Goal: Information Seeking & Learning: Learn about a topic

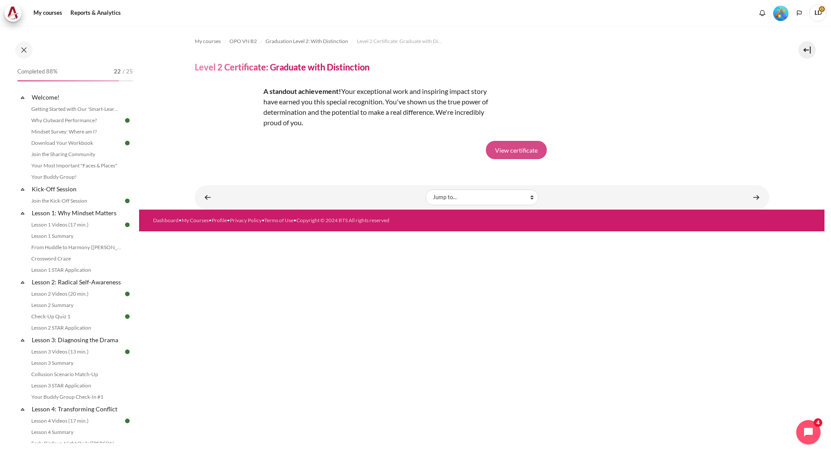
scroll to position [859, 0]
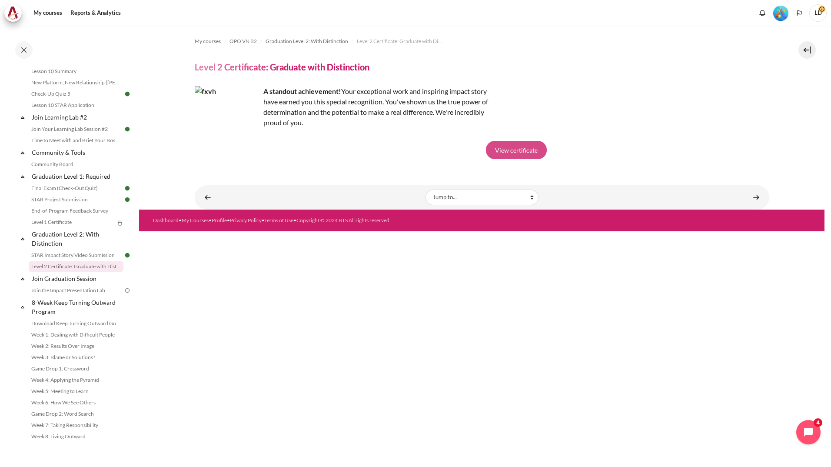
click at [524, 152] on link "View certificate" at bounding box center [516, 150] width 61 height 18
click at [74, 321] on link "Download Keep Turning Outward Guide" at bounding box center [76, 323] width 95 height 10
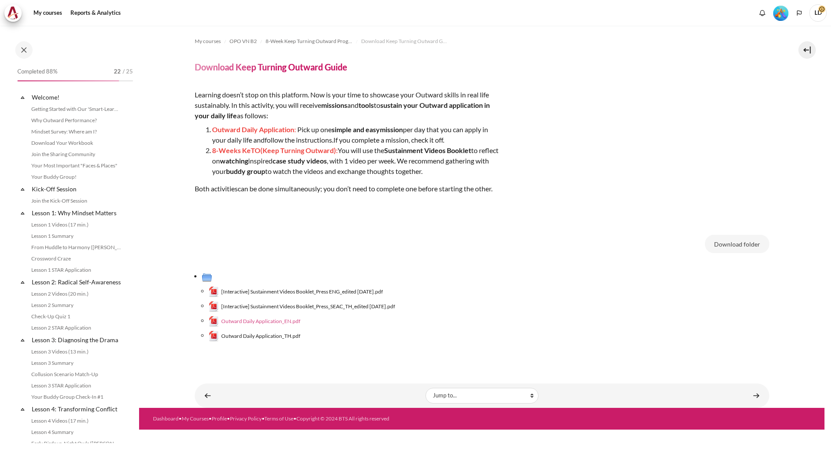
scroll to position [859, 0]
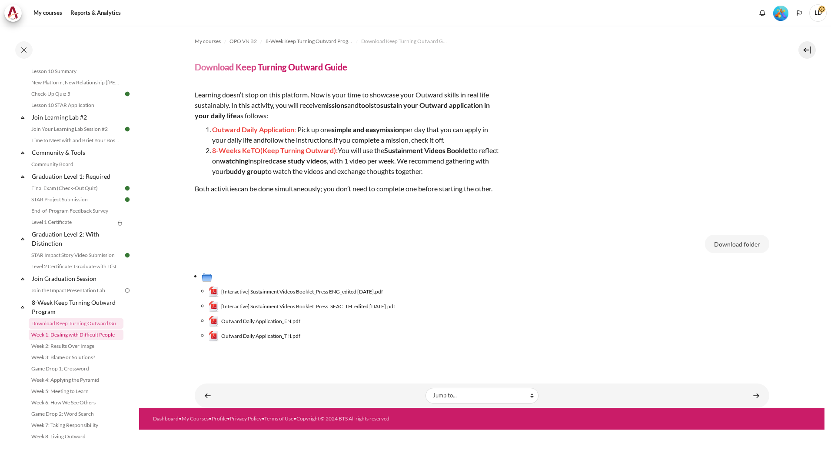
click at [86, 335] on link "Week 1: Dealing with Difficult People" at bounding box center [76, 334] width 95 height 10
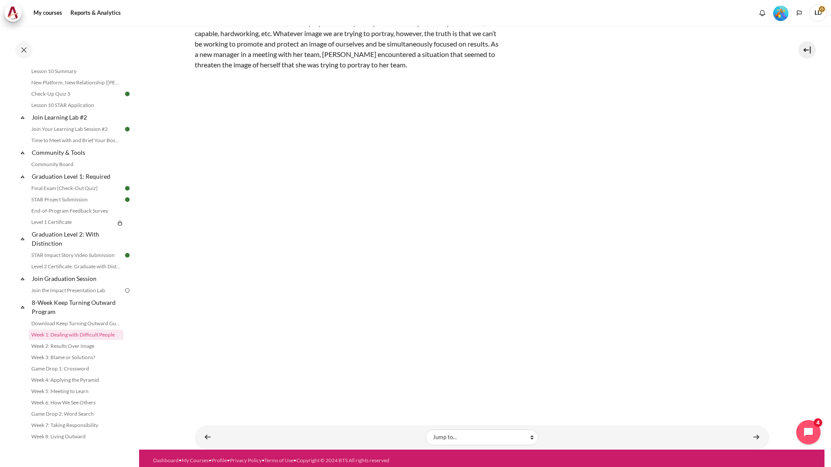
scroll to position [70, 0]
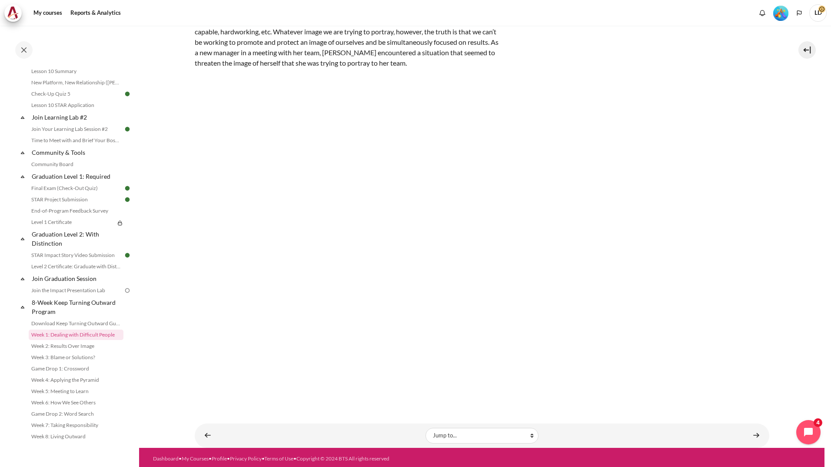
click at [795, 123] on section "My courses OPO VN B2 8-Week Keep Turning Outward Program Week 1: Dealing with D…" at bounding box center [482, 202] width 686 height 492
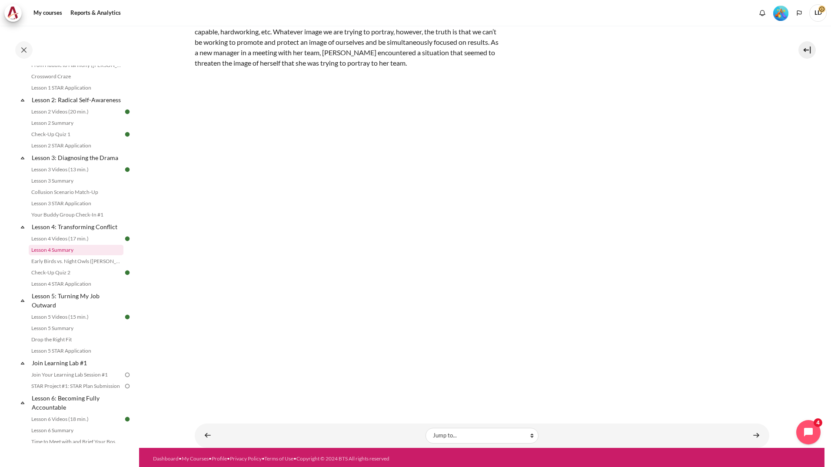
scroll to position [261, 0]
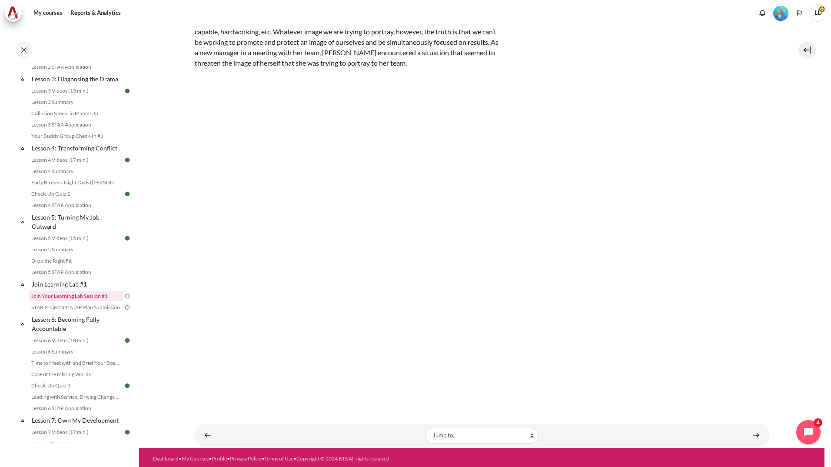
click at [86, 301] on link "Join Your Learning Lab Session #1" at bounding box center [76, 296] width 95 height 10
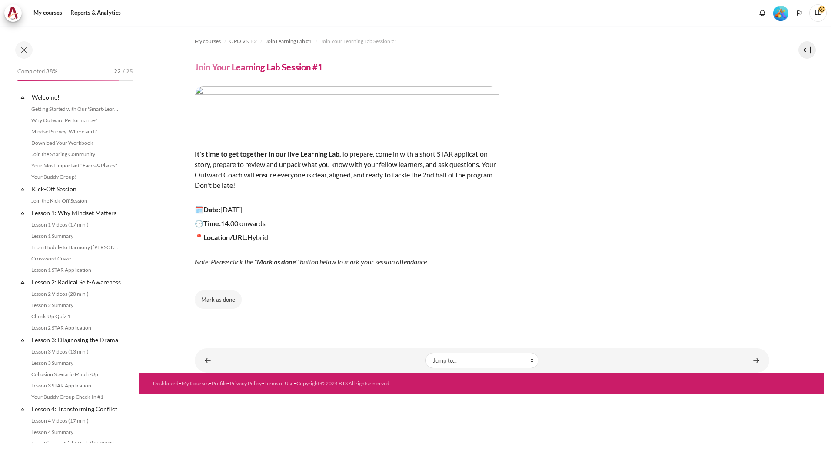
scroll to position [312, 0]
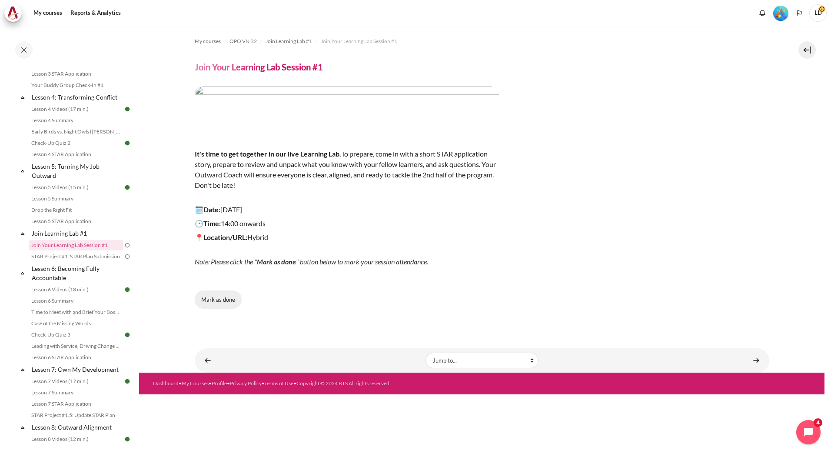
click at [223, 303] on button "Mark as done" at bounding box center [218, 299] width 47 height 18
click at [210, 303] on button "Done" at bounding box center [213, 299] width 36 height 18
click at [216, 301] on button "Mark as done" at bounding box center [218, 299] width 47 height 18
click at [756, 362] on link "Content" at bounding box center [756, 360] width 17 height 17
